Goal: Find specific page/section: Find specific page/section

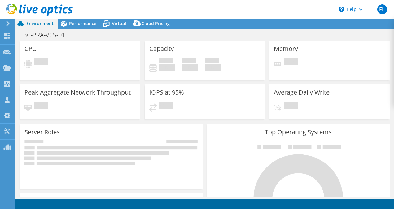
select select "USD"
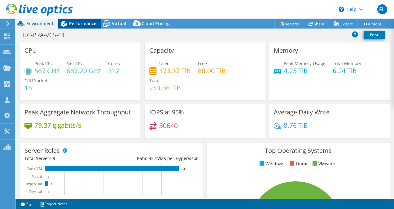
click at [82, 25] on span "Performance" at bounding box center [82, 23] width 27 height 6
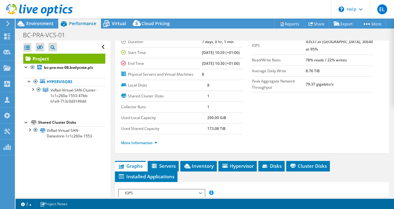
scroll to position [124, 0]
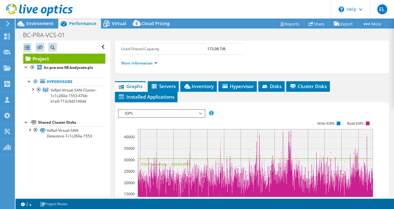
drag, startPoint x: 151, startPoint y: 136, endPoint x: 151, endPoint y: 130, distance: 5.6
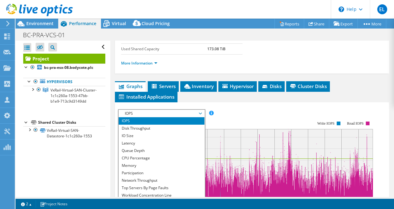
click at [151, 117] on span "IOPS" at bounding box center [162, 113] width 80 height 7
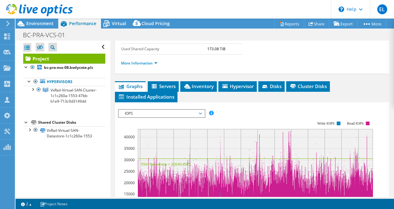
click at [149, 117] on span "IOPS" at bounding box center [162, 113] width 80 height 7
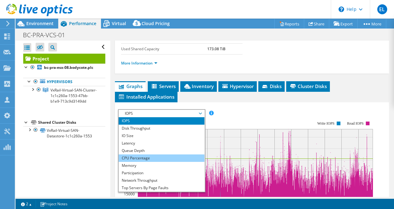
click at [145, 162] on li "CPU Percentage" at bounding box center [162, 157] width 86 height 7
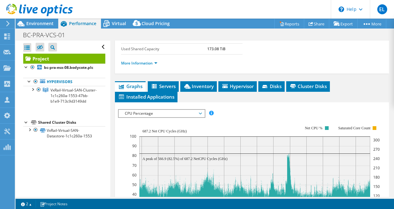
click at [165, 117] on span "CPU Percentage" at bounding box center [162, 113] width 80 height 7
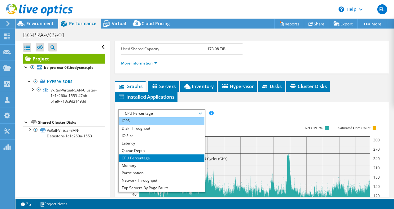
scroll to position [155, 0]
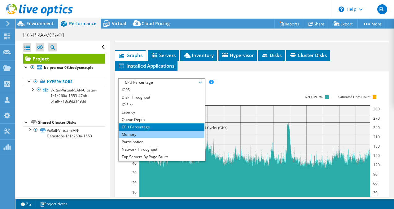
click at [140, 138] on li "Memory" at bounding box center [162, 134] width 86 height 7
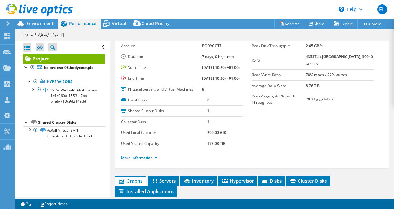
scroll to position [0, 0]
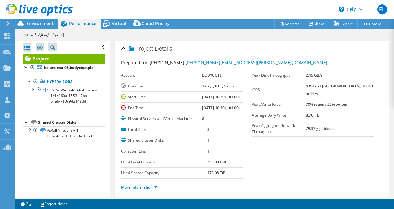
click at [34, 19] on div at bounding box center [36, 10] width 73 height 21
click at [32, 28] on div "Environment" at bounding box center [37, 24] width 43 height 10
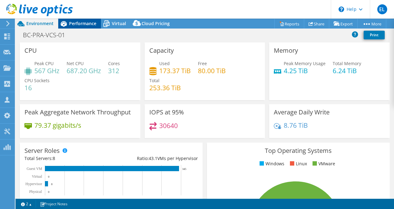
click at [71, 27] on div "Performance" at bounding box center [79, 24] width 43 height 10
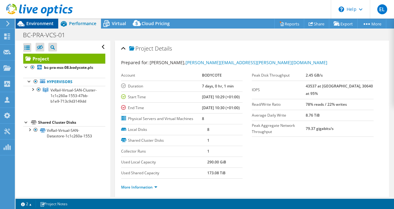
click at [47, 25] on span "Environment" at bounding box center [39, 23] width 27 height 6
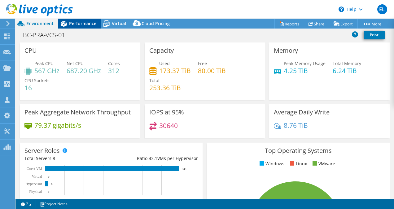
click at [78, 25] on span "Performance" at bounding box center [82, 23] width 27 height 6
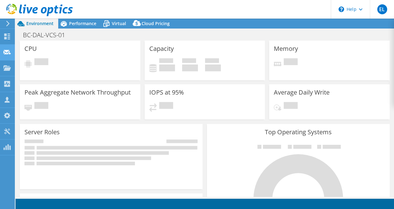
select select "USD"
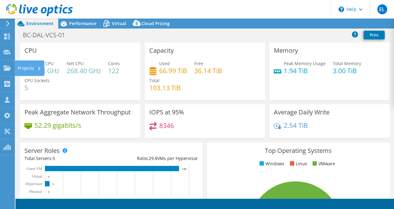
drag, startPoint x: 11, startPoint y: 69, endPoint x: 130, endPoint y: 89, distance: 121.0
click at [11, 70] on icon at bounding box center [6, 68] width 7 height 6
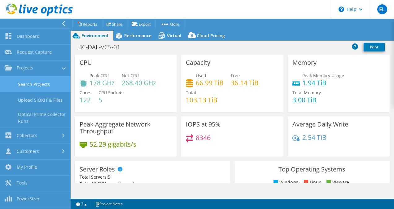
click at [38, 83] on link "Search Projects" at bounding box center [35, 84] width 71 height 16
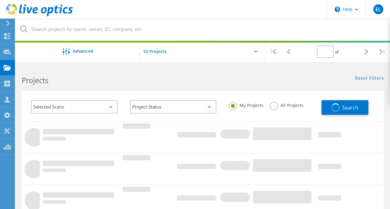
type input "1"
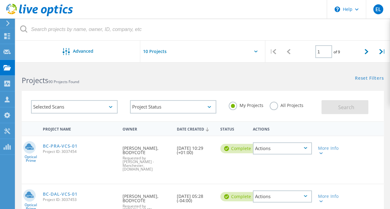
drag, startPoint x: 278, startPoint y: 108, endPoint x: 278, endPoint y: 102, distance: 5.9
click at [278, 108] on div "All Projects" at bounding box center [286, 106] width 34 height 9
click at [281, 109] on div "All Projects" at bounding box center [286, 106] width 34 height 9
click at [277, 108] on label "All Projects" at bounding box center [286, 105] width 34 height 6
click at [0, 0] on input "All Projects" at bounding box center [0, 0] width 0 height 0
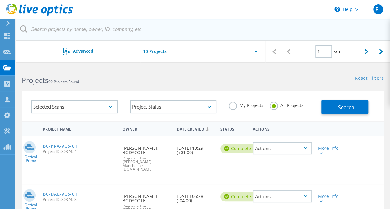
click at [65, 26] on input "text" at bounding box center [203, 30] width 375 height 22
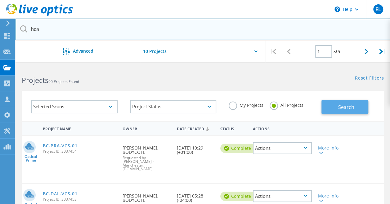
type input "hca"
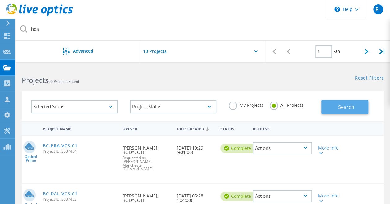
click at [356, 112] on button "Search" at bounding box center [344, 107] width 47 height 14
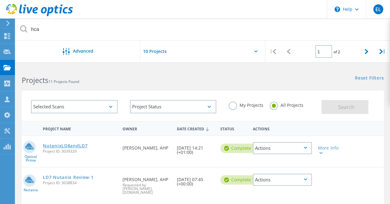
click at [70, 144] on link "NutanixLD8andLD7" at bounding box center [65, 146] width 45 height 4
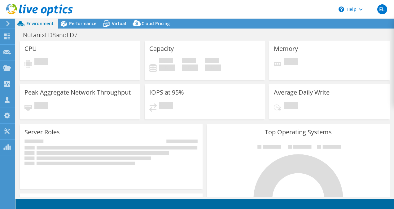
select select "USD"
